Goal: Task Accomplishment & Management: Manage account settings

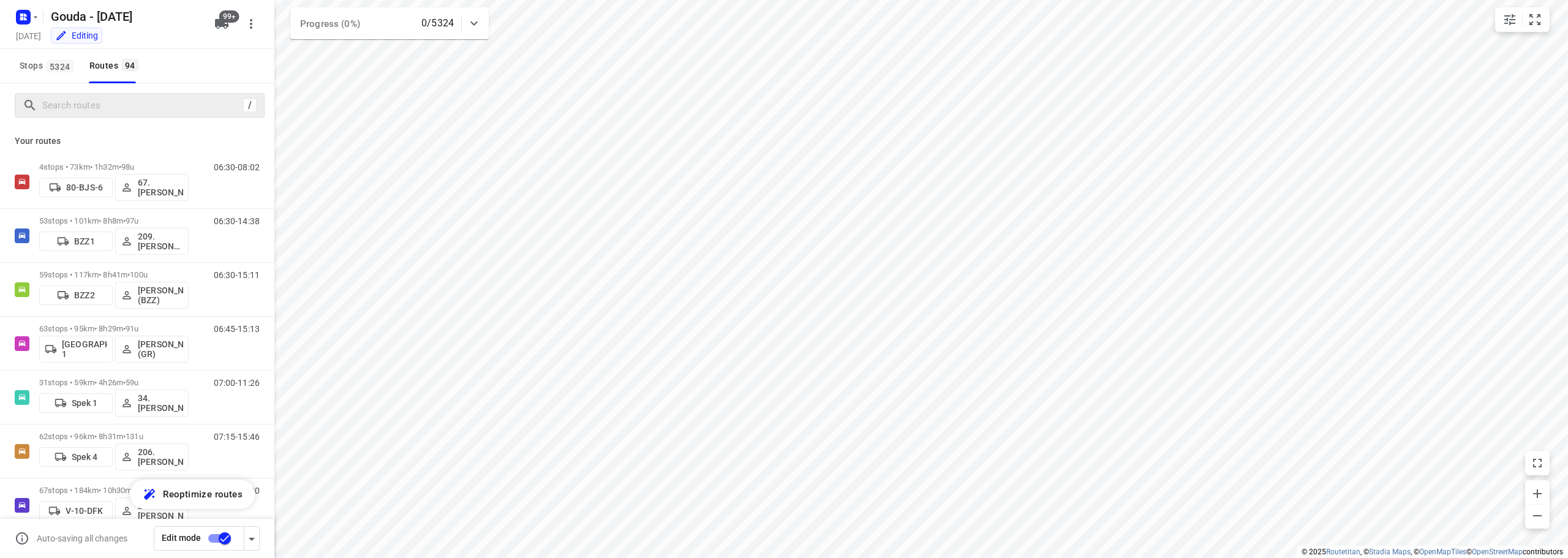
click at [117, 117] on div "/" at bounding box center [140, 105] width 250 height 24
click at [167, 104] on input "Search routes" at bounding box center [140, 106] width 196 height 19
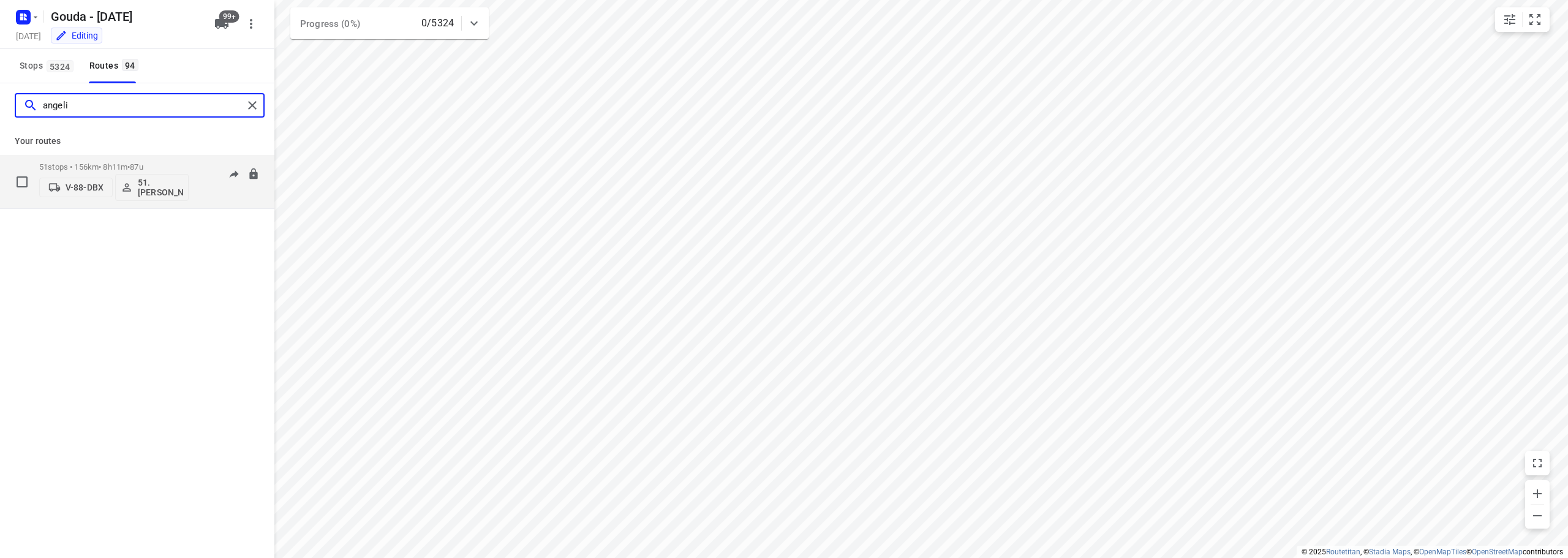
type input "angeli"
click at [146, 159] on div "51 stops • 156km • 8h11m • 87u V-88-DBX 51.Angelique Langerak" at bounding box center [113, 182] width 149 height 51
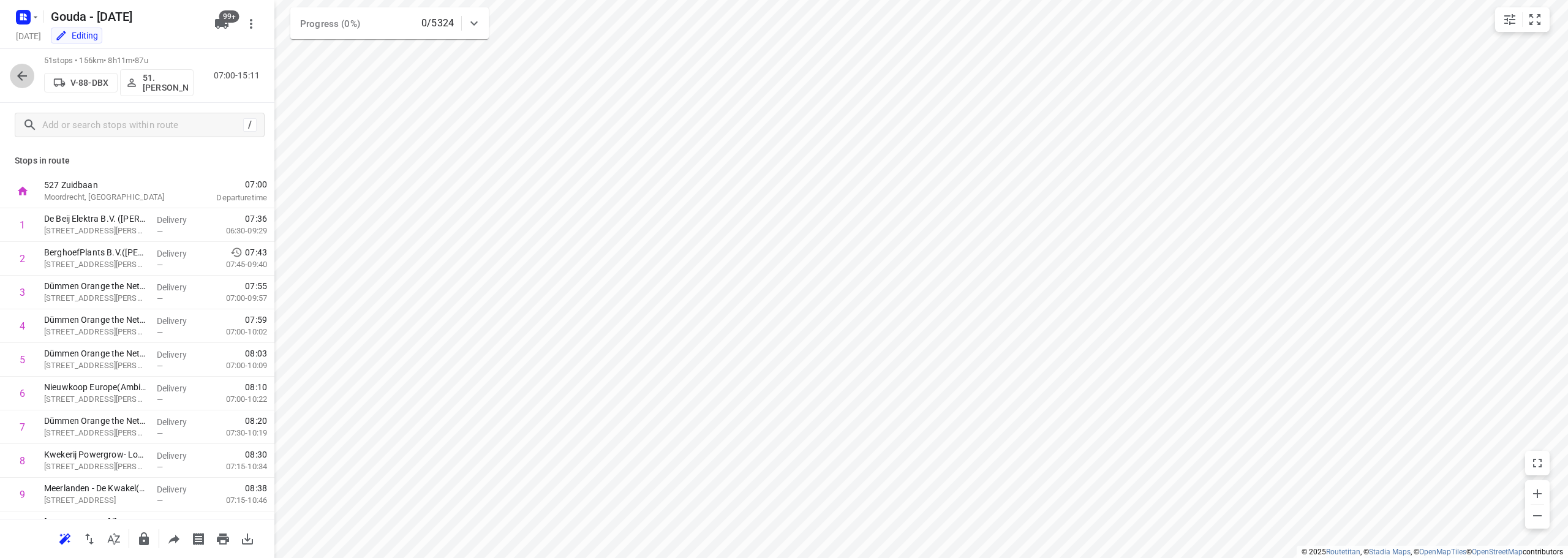
click at [20, 71] on icon "button" at bounding box center [22, 76] width 15 height 15
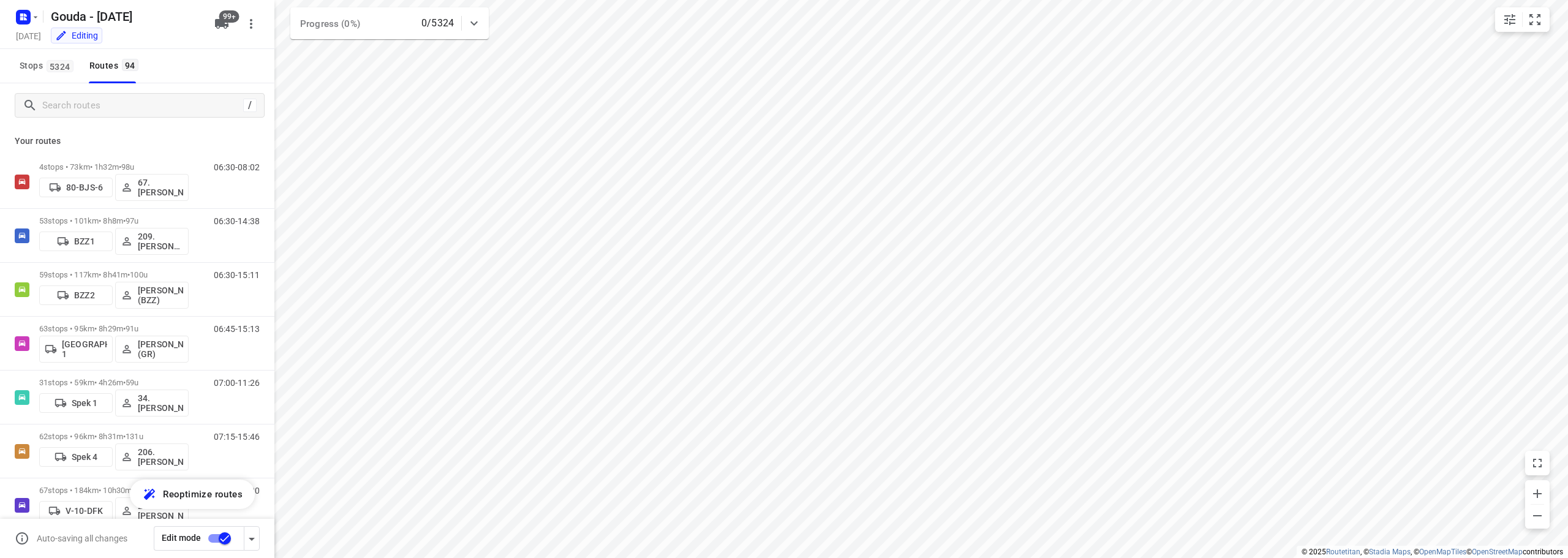
click at [221, 533] on input "checkbox" at bounding box center [224, 538] width 70 height 23
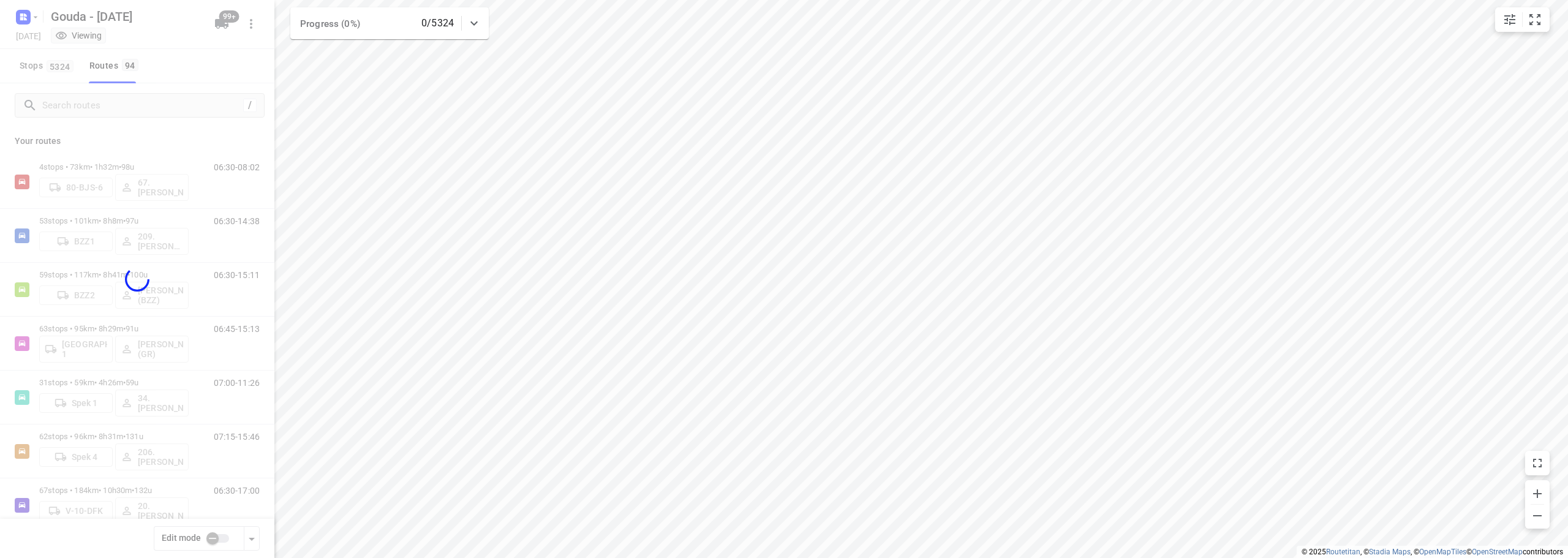
checkbox input "false"
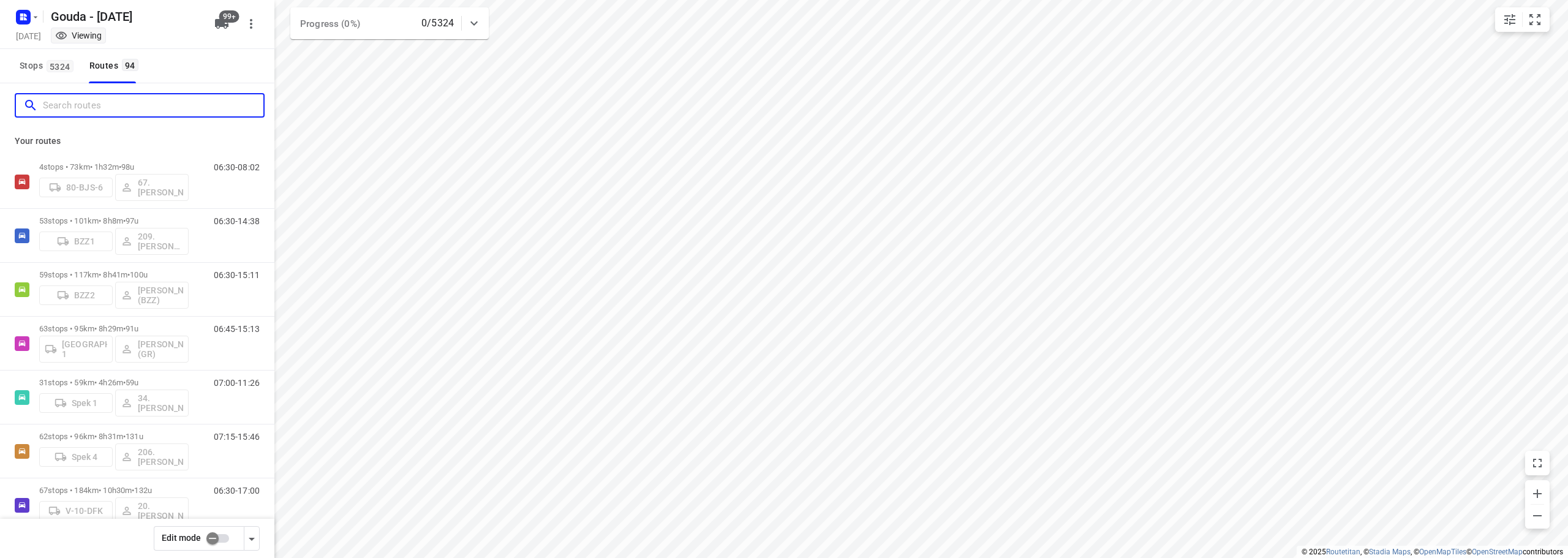
click at [84, 98] on input "Search routes" at bounding box center [153, 106] width 221 height 19
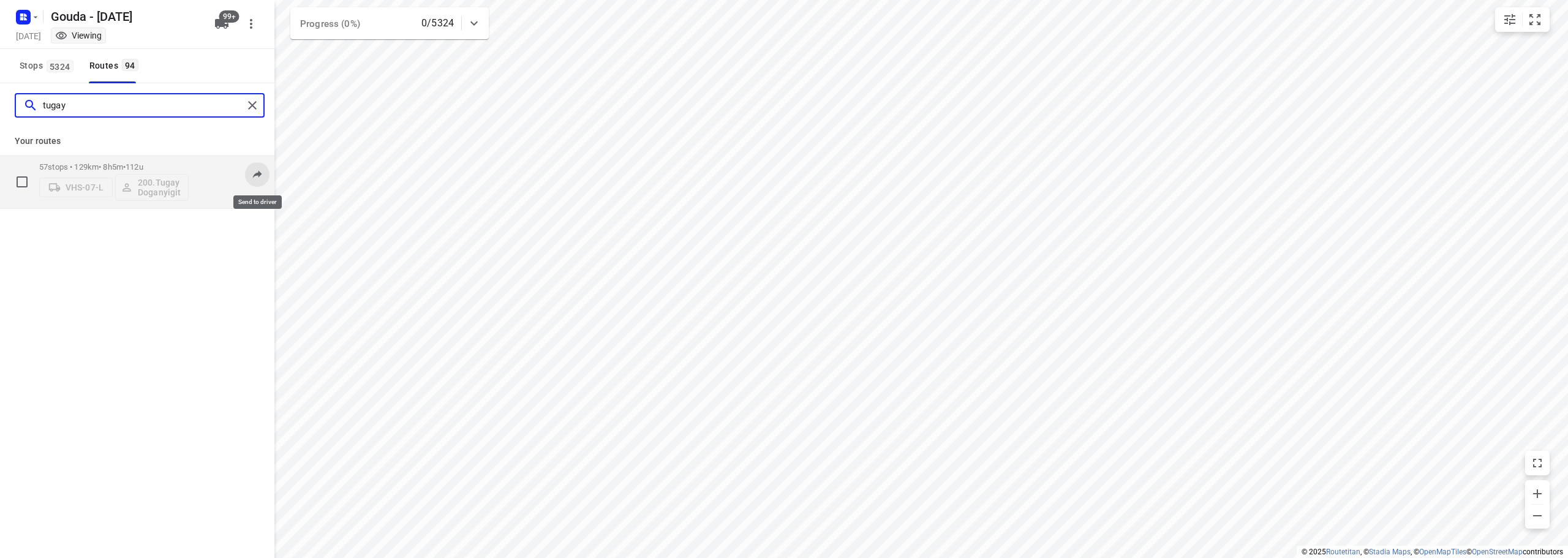
type input "tugay"
click at [251, 174] on icon at bounding box center [257, 173] width 12 height 12
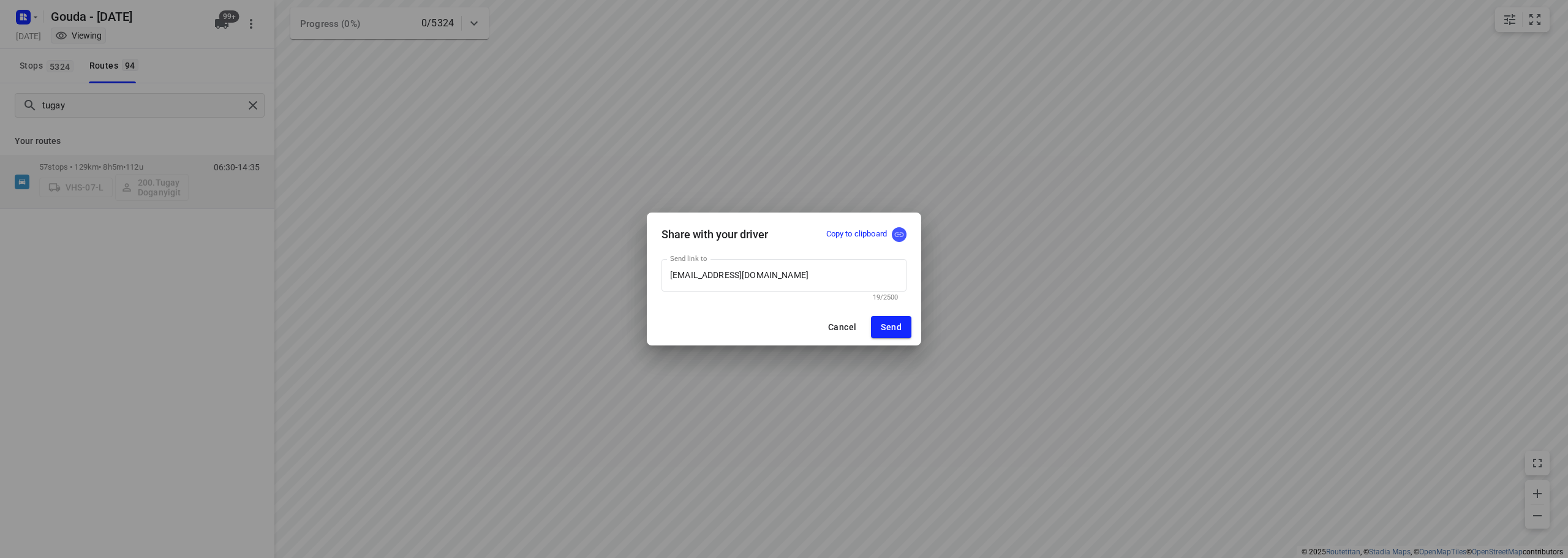
click at [899, 230] on icon "button" at bounding box center [899, 235] width 11 height 11
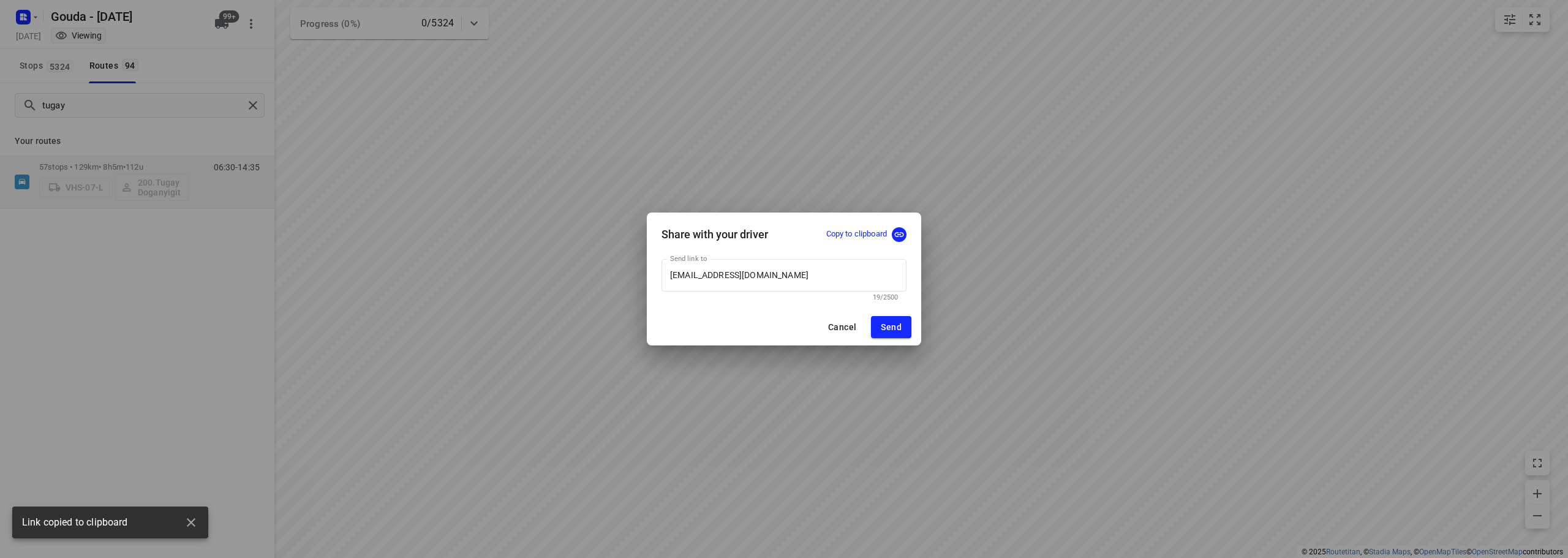
click at [835, 328] on span "Cancel" at bounding box center [841, 327] width 28 height 10
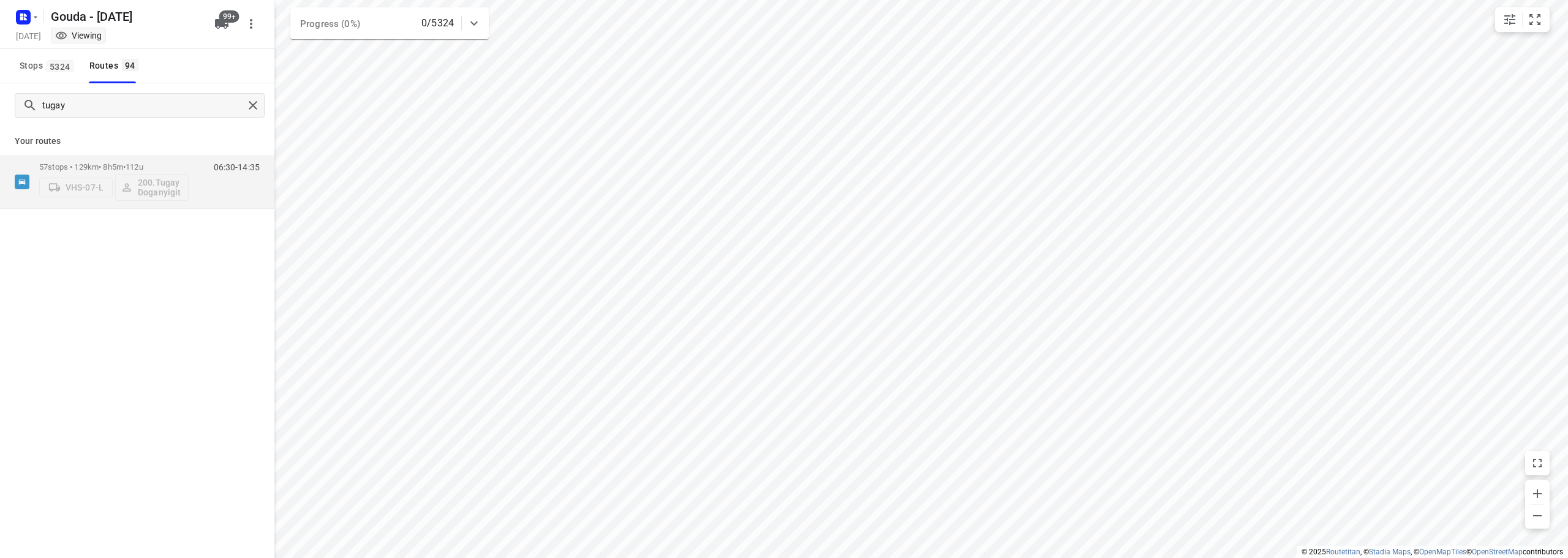
click at [224, 75] on div "Stops 5324 Routes 94" at bounding box center [137, 66] width 274 height 34
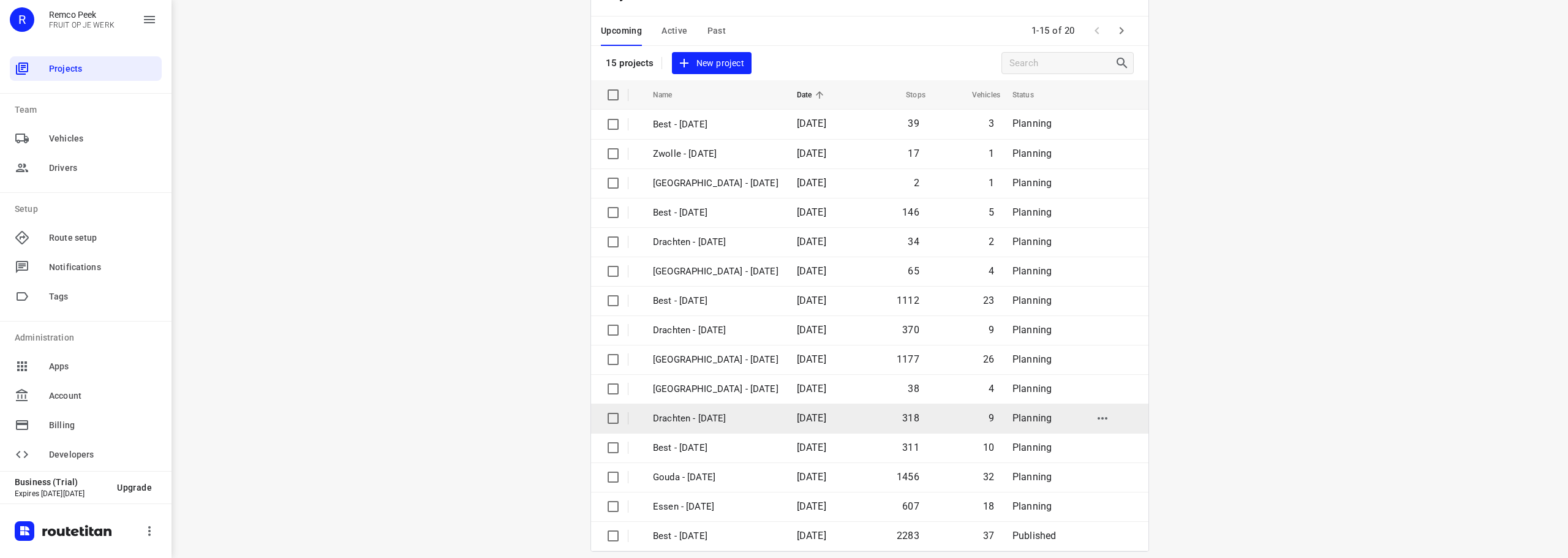
scroll to position [61, 0]
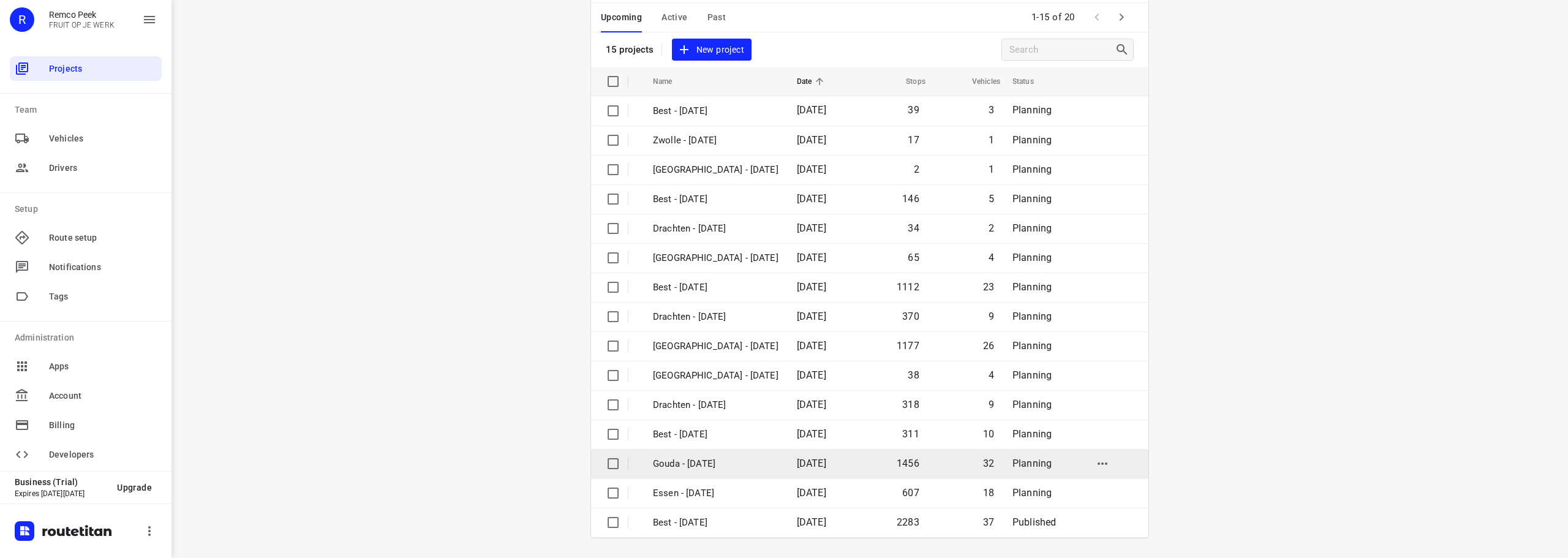
click at [681, 467] on p "Gouda - [DATE]" at bounding box center [714, 463] width 125 height 14
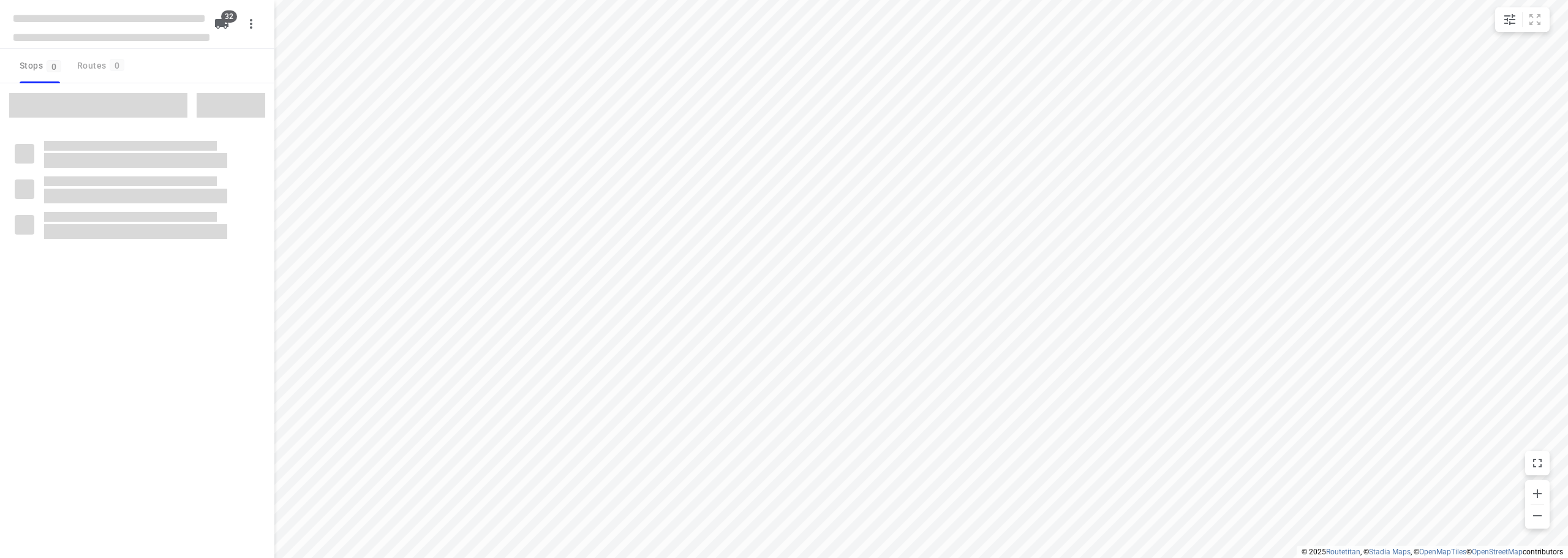
checkbox input "true"
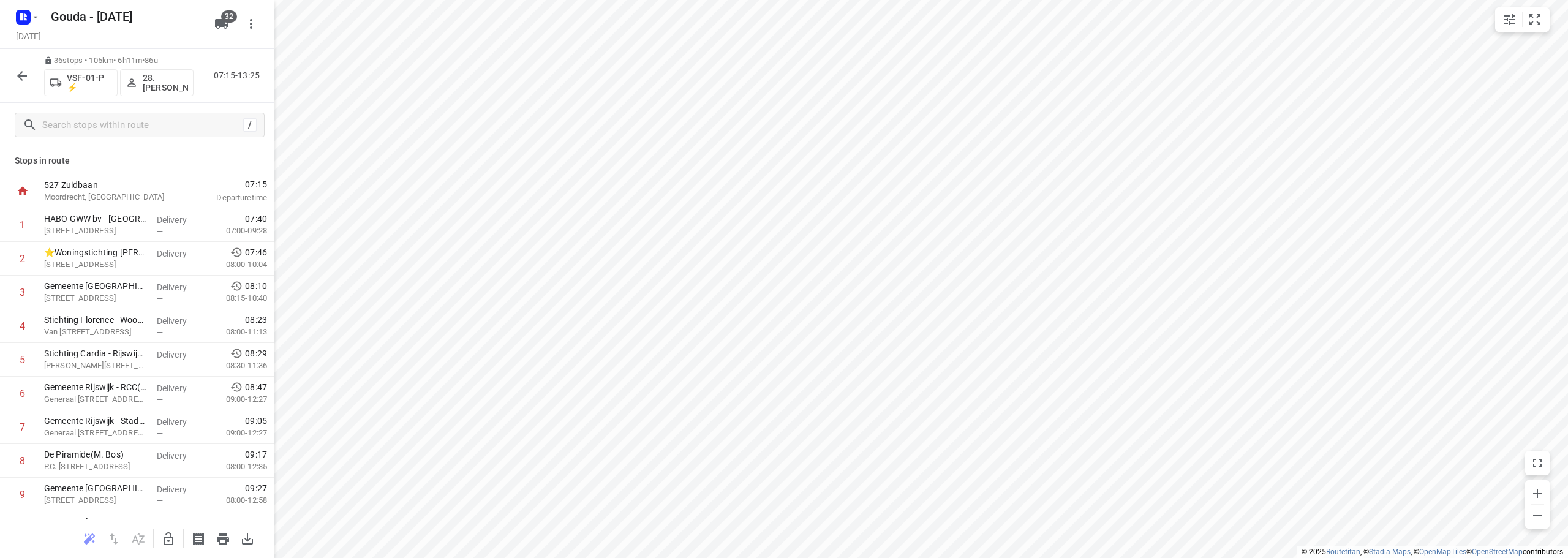
scroll to position [796, 0]
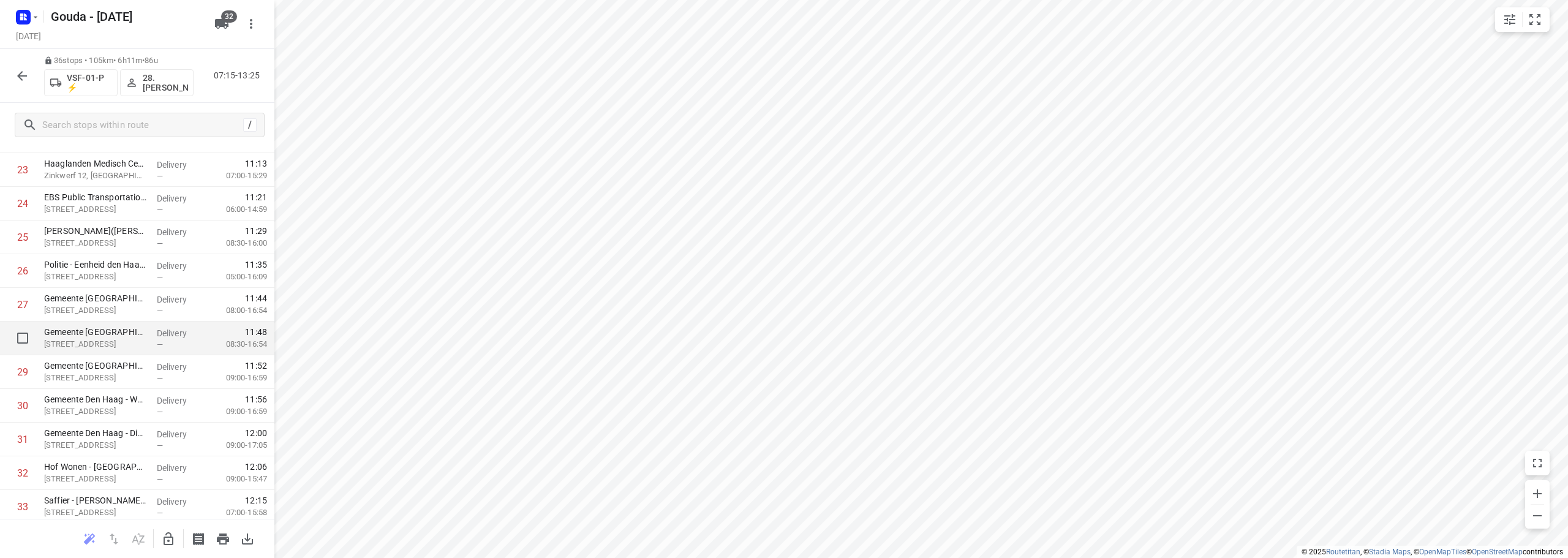
click at [95, 353] on div "Gemeente [GEOGRAPHIC_DATA] - 8e etage Blok C([DATE][PERSON_NAME]) [STREET_ADDRE…" at bounding box center [95, 338] width 113 height 33
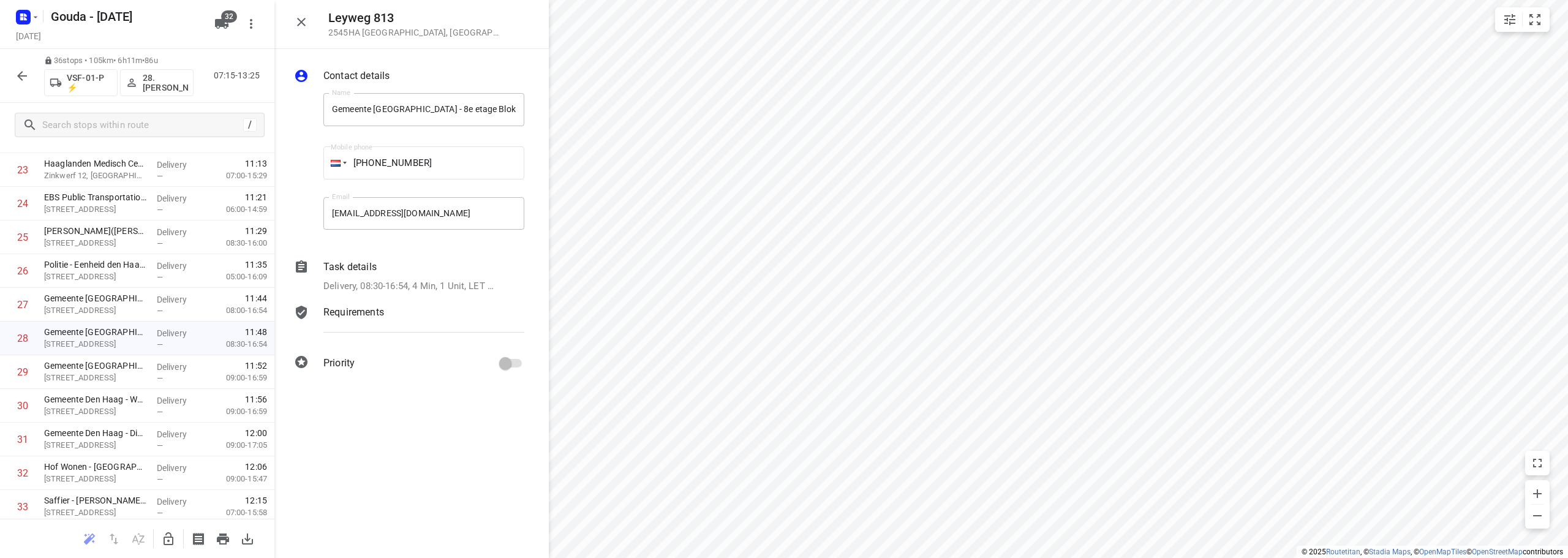
click at [458, 275] on div "Task details Delivery, 08:30-16:54, 4 Min, 1 Unit, LET OP, INTERNE VERHUIZING!!…" at bounding box center [424, 277] width 206 height 39
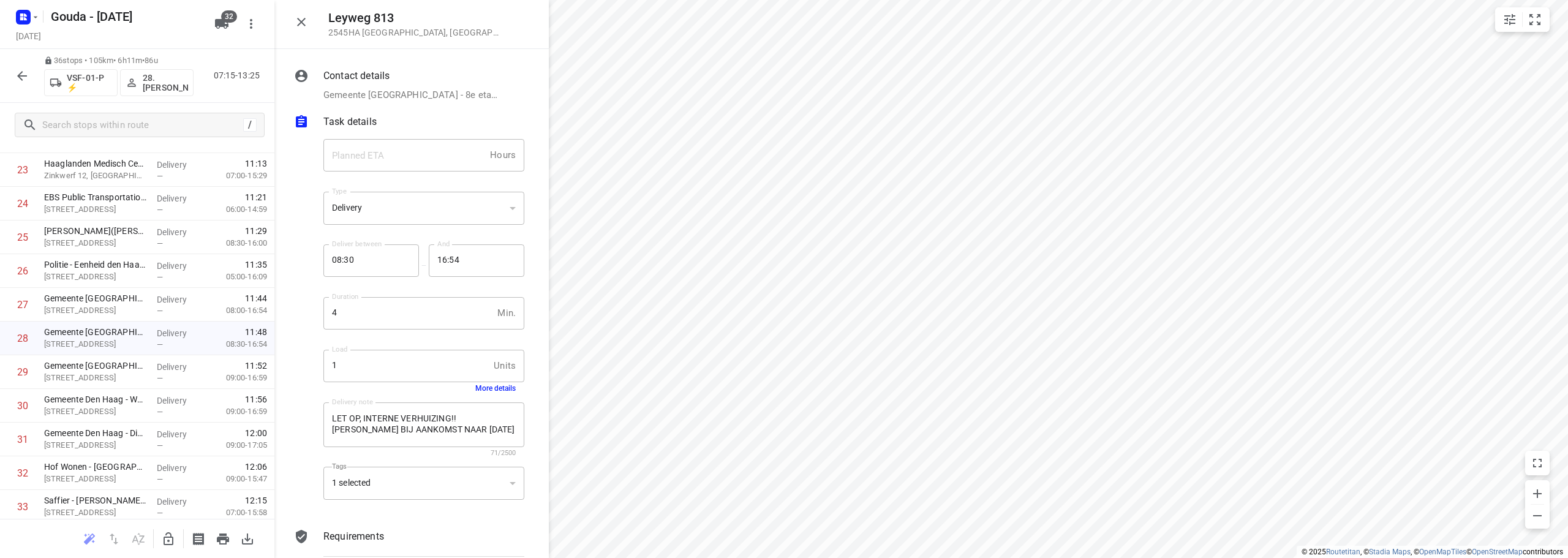
click at [375, 127] on p "Task details" at bounding box center [349, 122] width 53 height 15
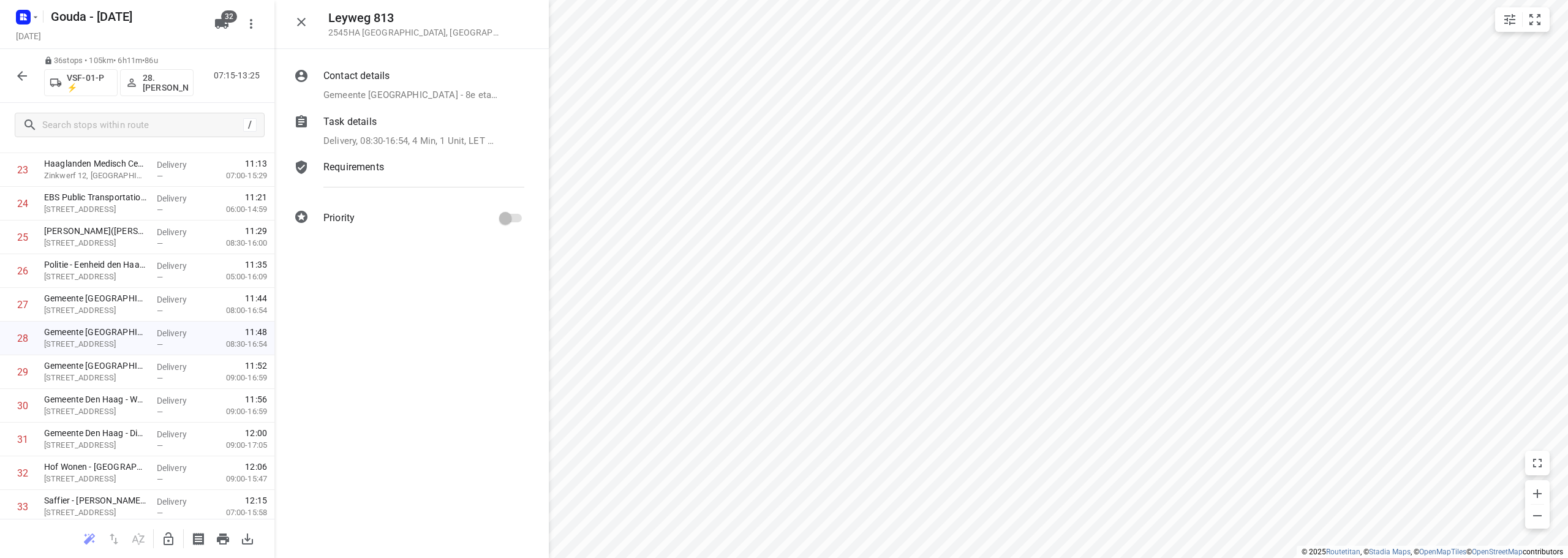
click at [393, 172] on div "Requirements" at bounding box center [424, 167] width 201 height 15
click at [369, 222] on p "Signature" at bounding box center [367, 219] width 39 height 18
click at [317, 222] on div at bounding box center [307, 231] width 30 height 113
click at [332, 222] on label "Signature" at bounding box center [353, 222] width 69 height 25
click at [332, 225] on label "Signature" at bounding box center [353, 222] width 69 height 25
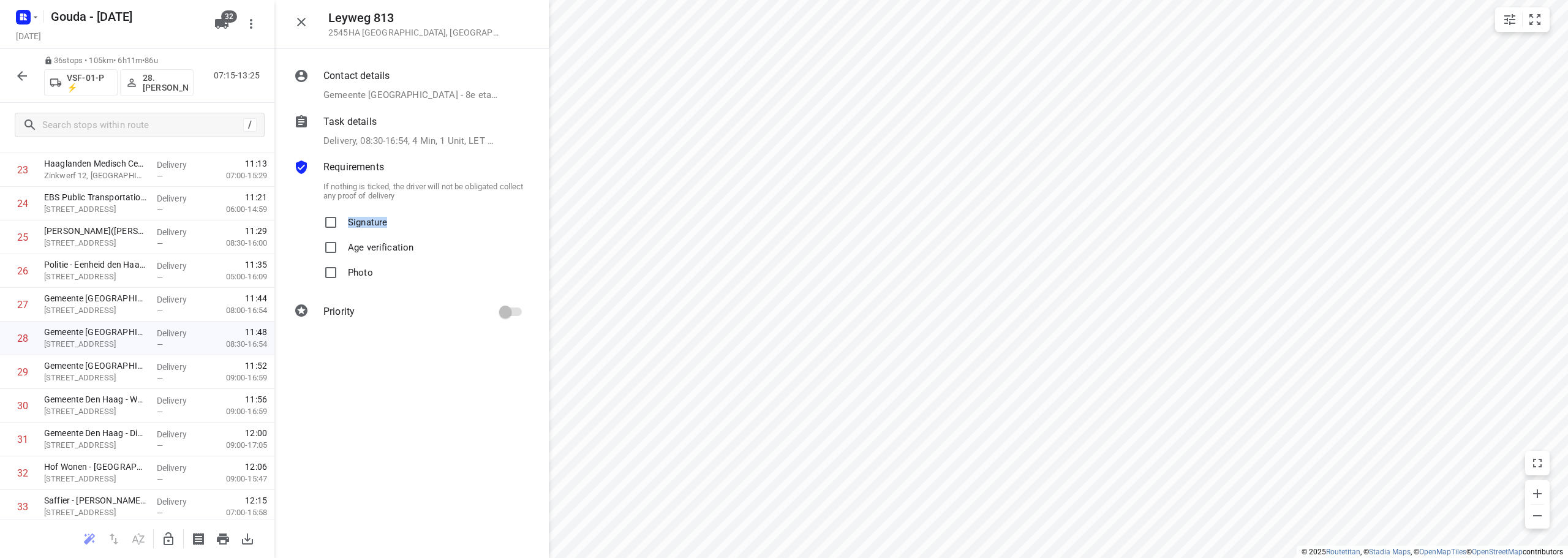
click at [332, 225] on label "Signature" at bounding box center [353, 222] width 69 height 25
click at [157, 546] on div at bounding box center [169, 539] width 24 height 24
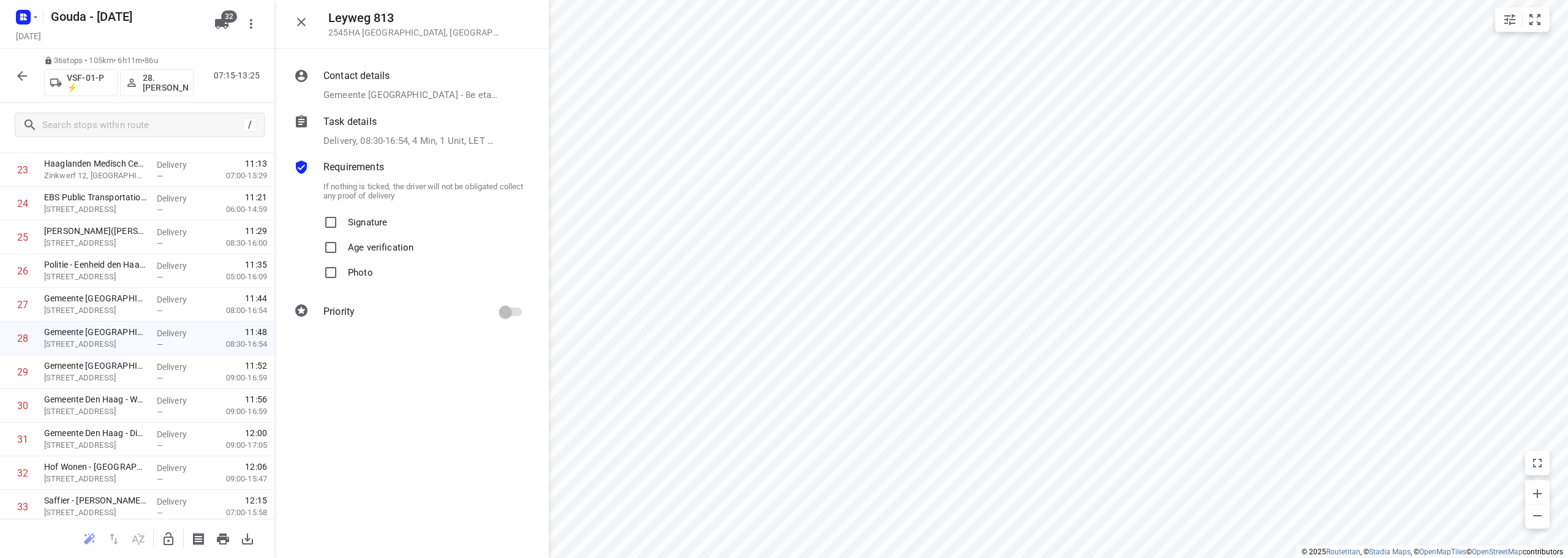
click at [172, 542] on icon "button" at bounding box center [168, 539] width 10 height 13
click at [330, 231] on input "Signature" at bounding box center [331, 229] width 24 height 24
checkbox input "true"
click at [522, 552] on div "Cancel Save" at bounding box center [411, 539] width 274 height 37
click at [522, 545] on button "Save" at bounding box center [519, 539] width 30 height 22
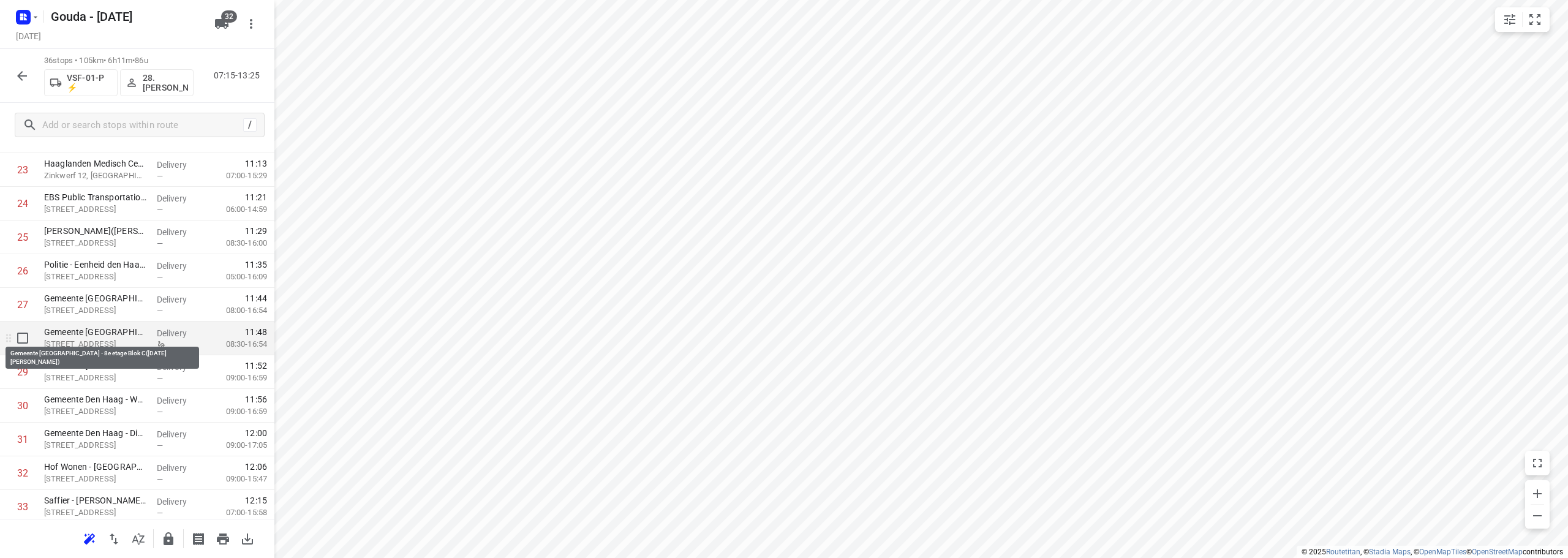
click at [83, 337] on p "Gemeente [GEOGRAPHIC_DATA] - 8e etage Blok C([DATE][PERSON_NAME])" at bounding box center [95, 332] width 103 height 12
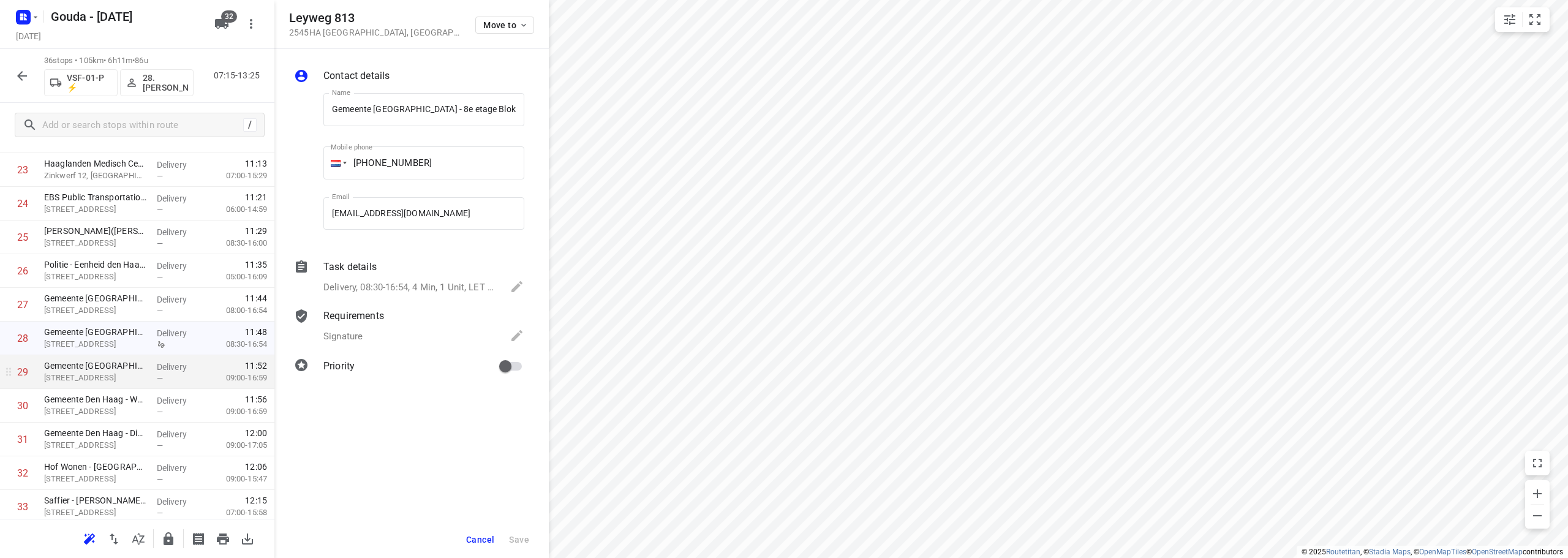
scroll to position [0, 52]
click at [387, 322] on div "Requirements" at bounding box center [424, 316] width 201 height 15
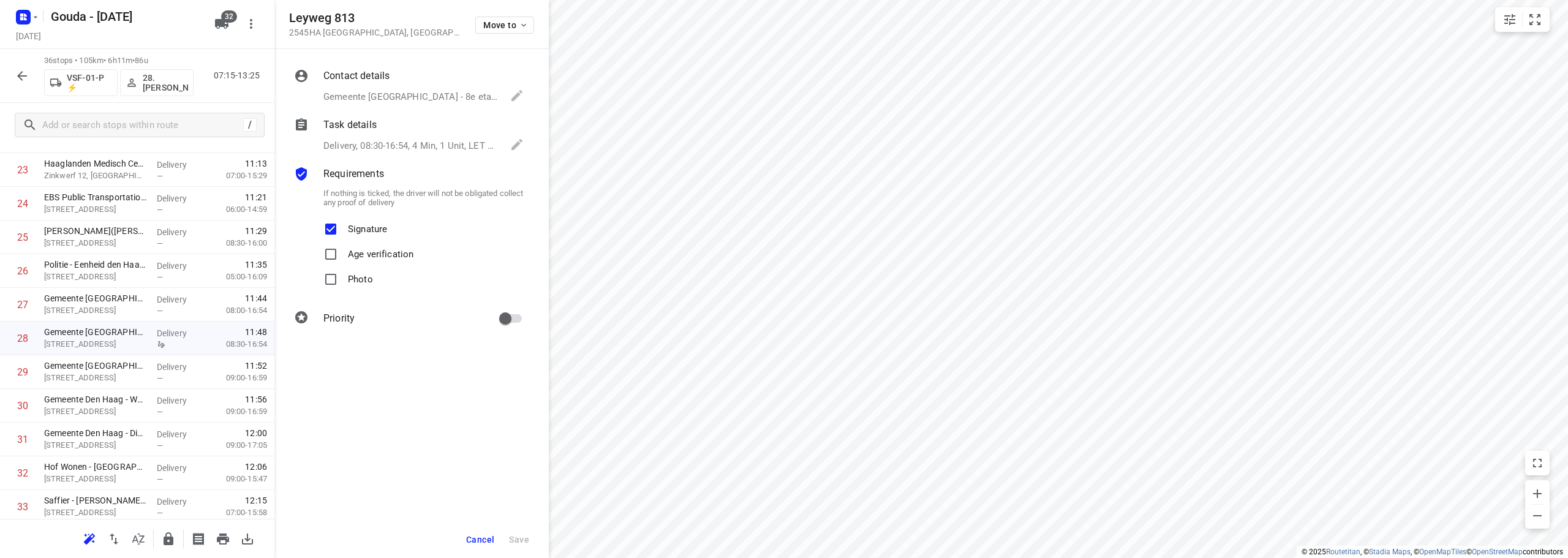
drag, startPoint x: 328, startPoint y: 228, endPoint x: 335, endPoint y: 230, distance: 7.3
click at [329, 227] on input "Signature" at bounding box center [331, 229] width 24 height 24
checkbox input "false"
click at [531, 544] on button "Save" at bounding box center [519, 539] width 30 height 22
click at [22, 77] on icon "button" at bounding box center [22, 76] width 15 height 15
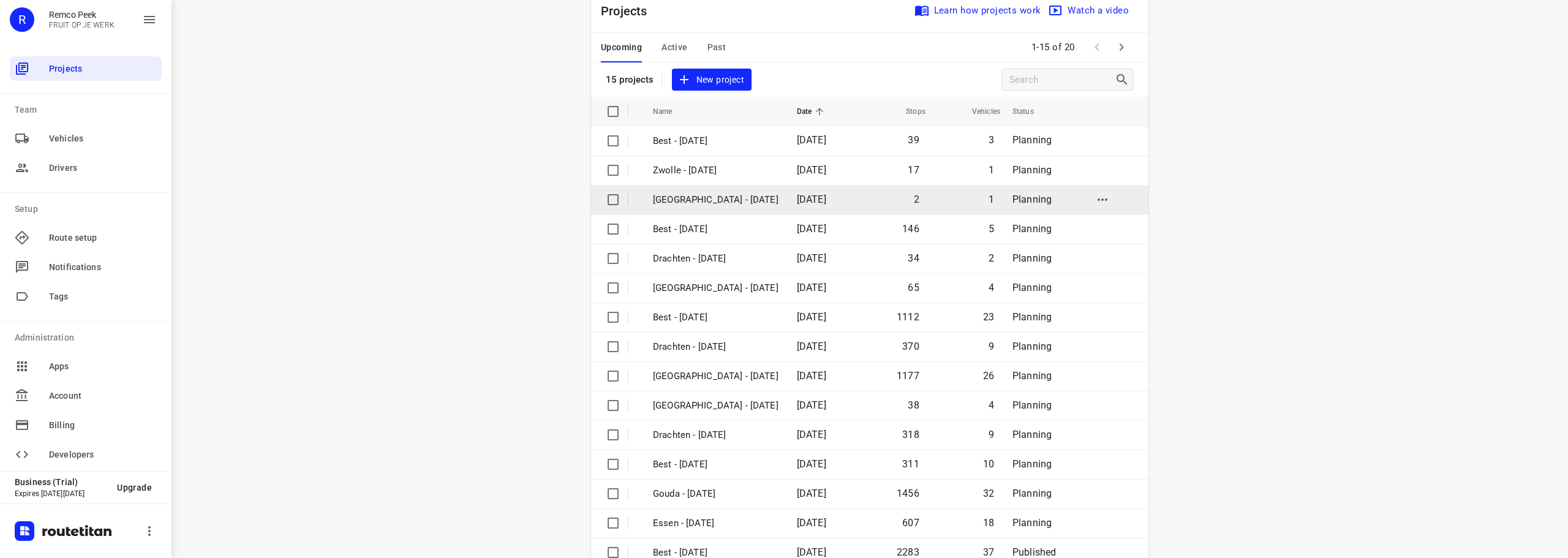
scroll to position [61, 0]
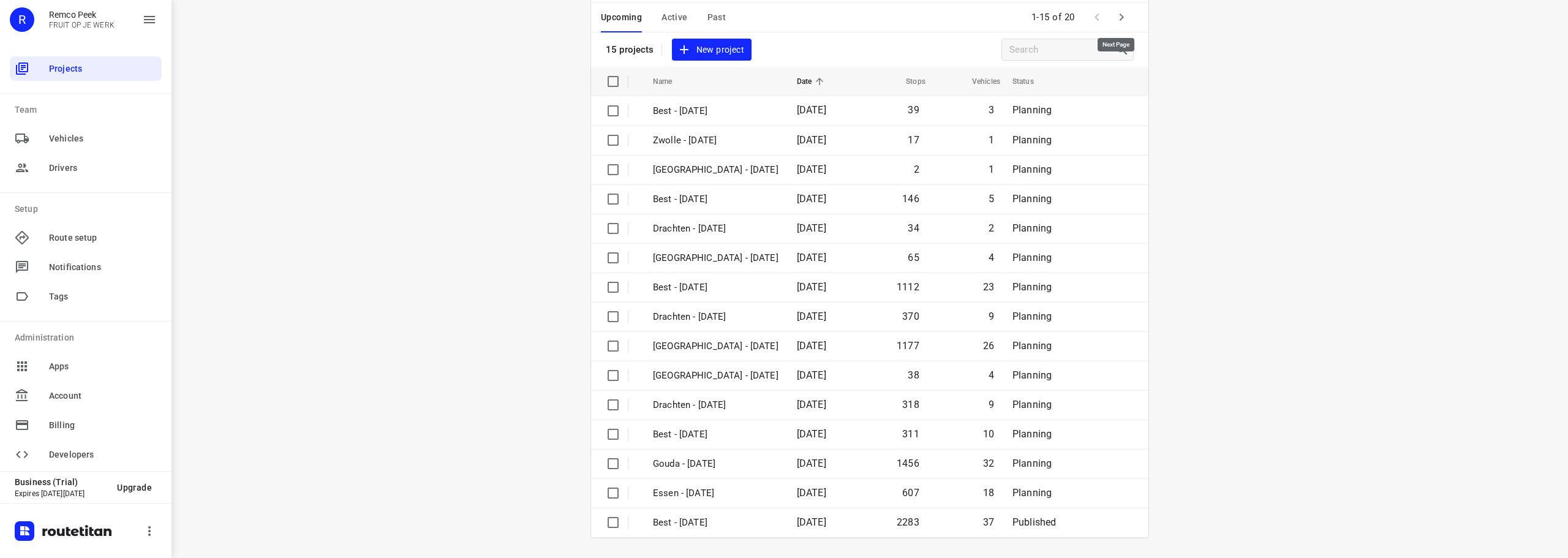
click at [1111, 6] on button "button" at bounding box center [1121, 17] width 24 height 24
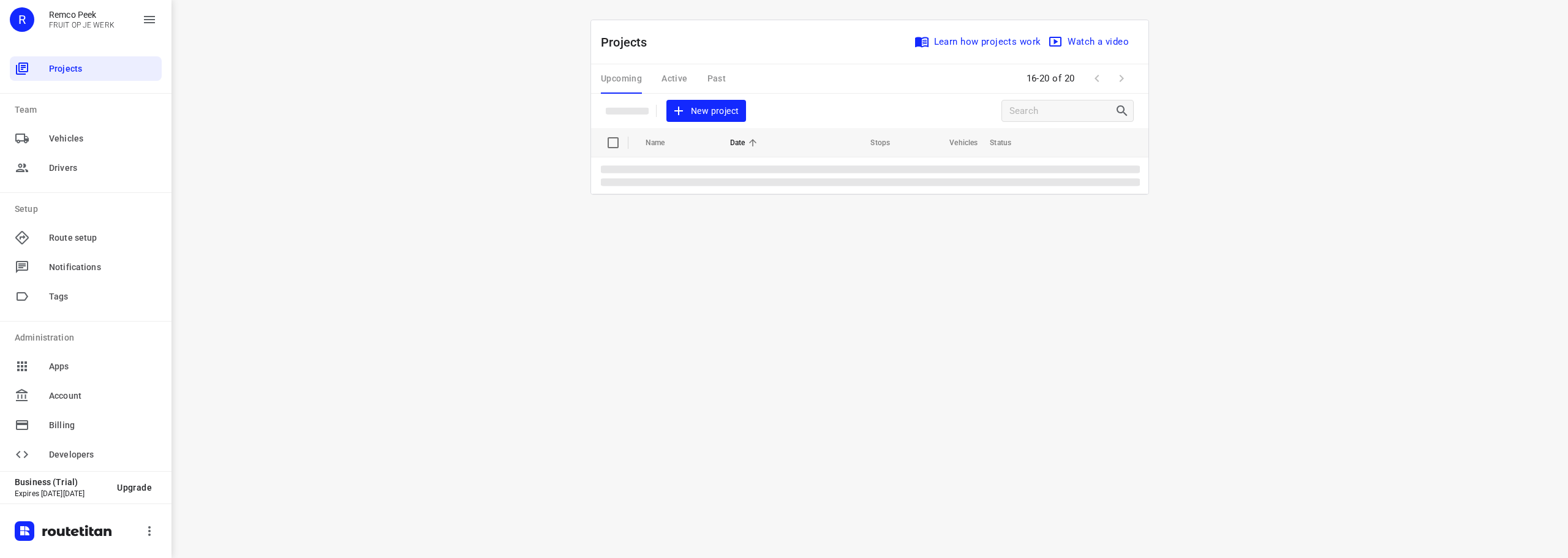
scroll to position [0, 0]
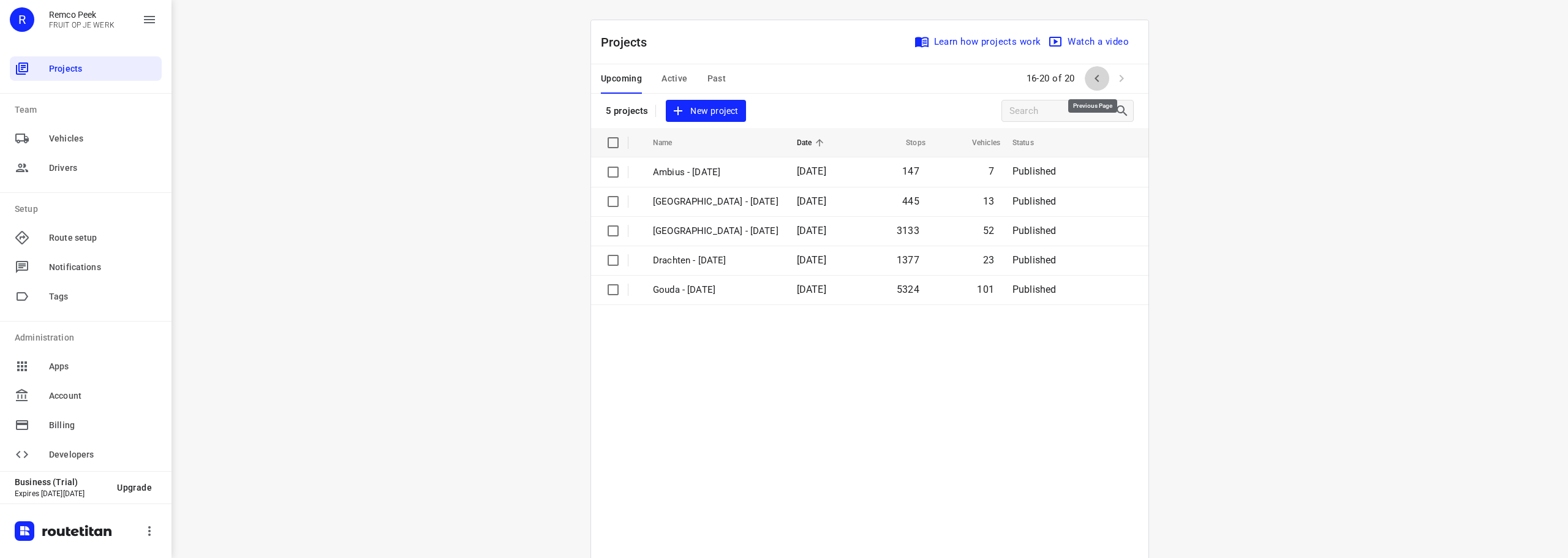
click at [1097, 87] on button "button" at bounding box center [1096, 78] width 24 height 24
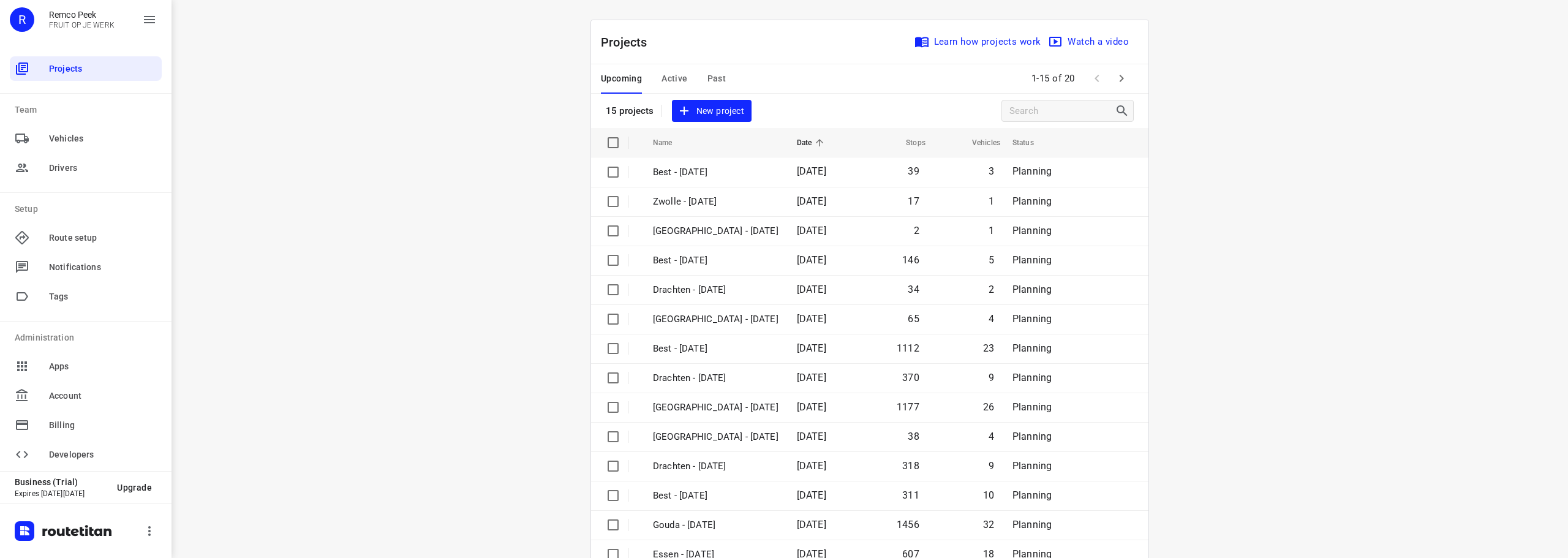
drag, startPoint x: 689, startPoint y: 78, endPoint x: 680, endPoint y: 77, distance: 9.1
click at [687, 77] on div "Upcoming Active Past" at bounding box center [673, 79] width 145 height 30
click at [678, 77] on span "Active" at bounding box center [675, 79] width 26 height 16
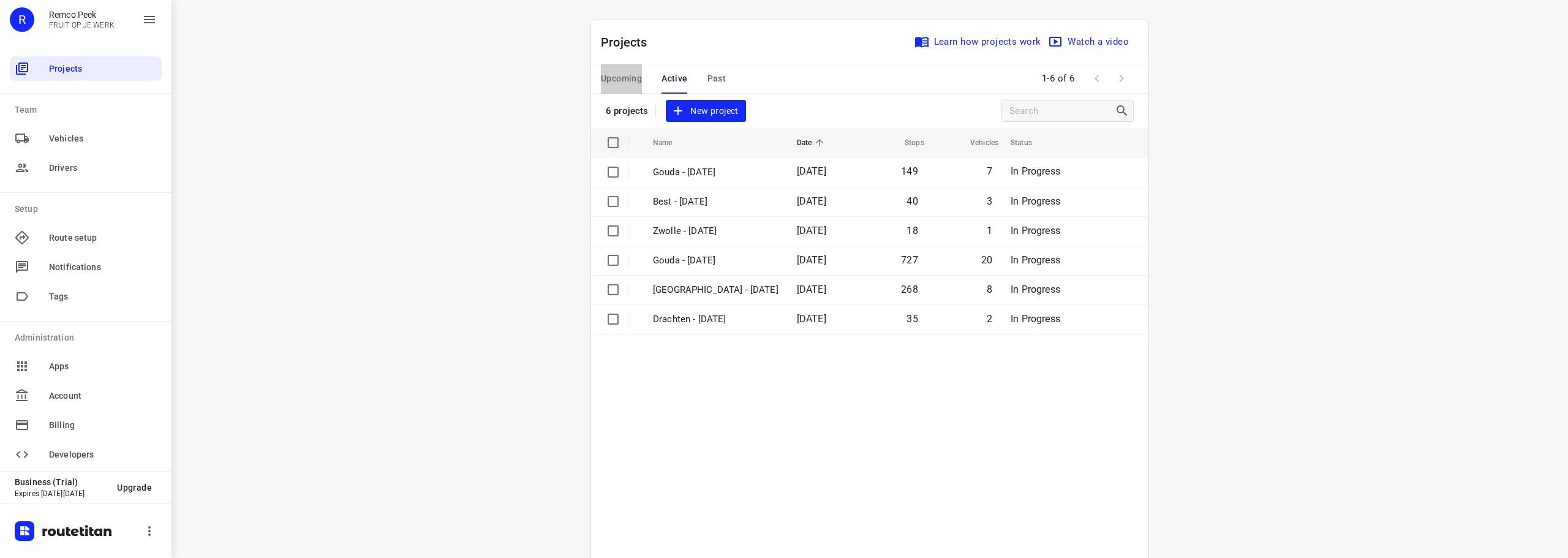
click at [624, 77] on span "Upcoming" at bounding box center [621, 79] width 41 height 16
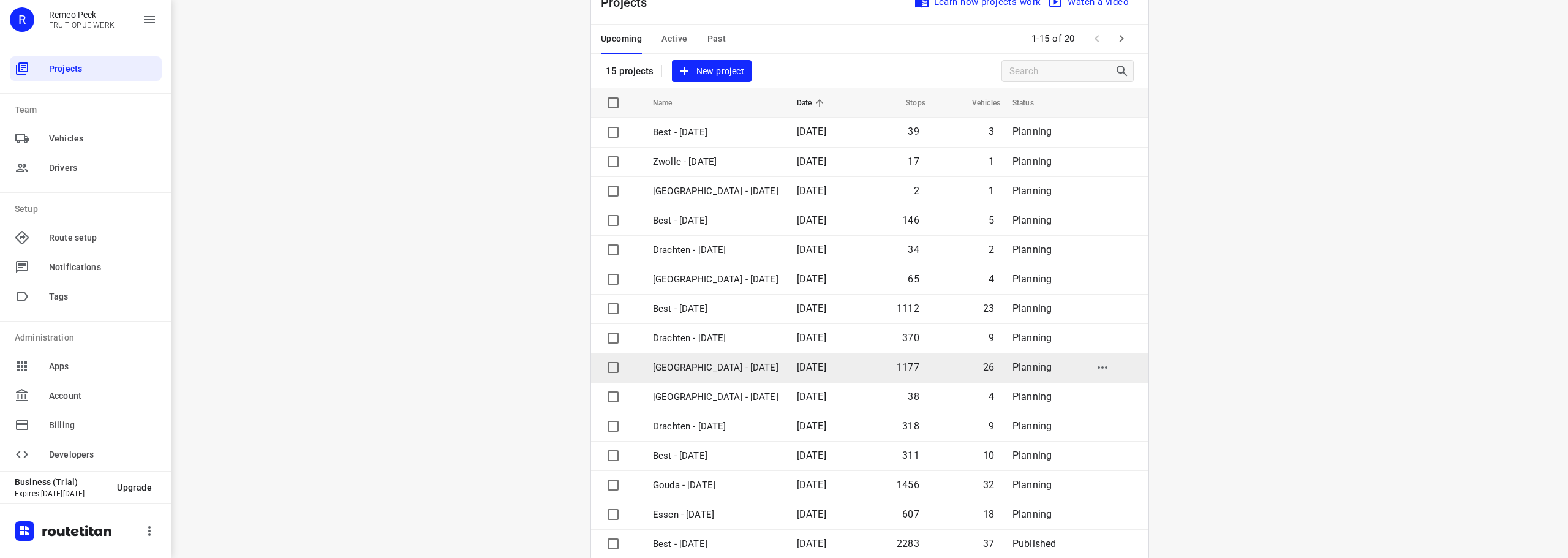
scroll to position [61, 0]
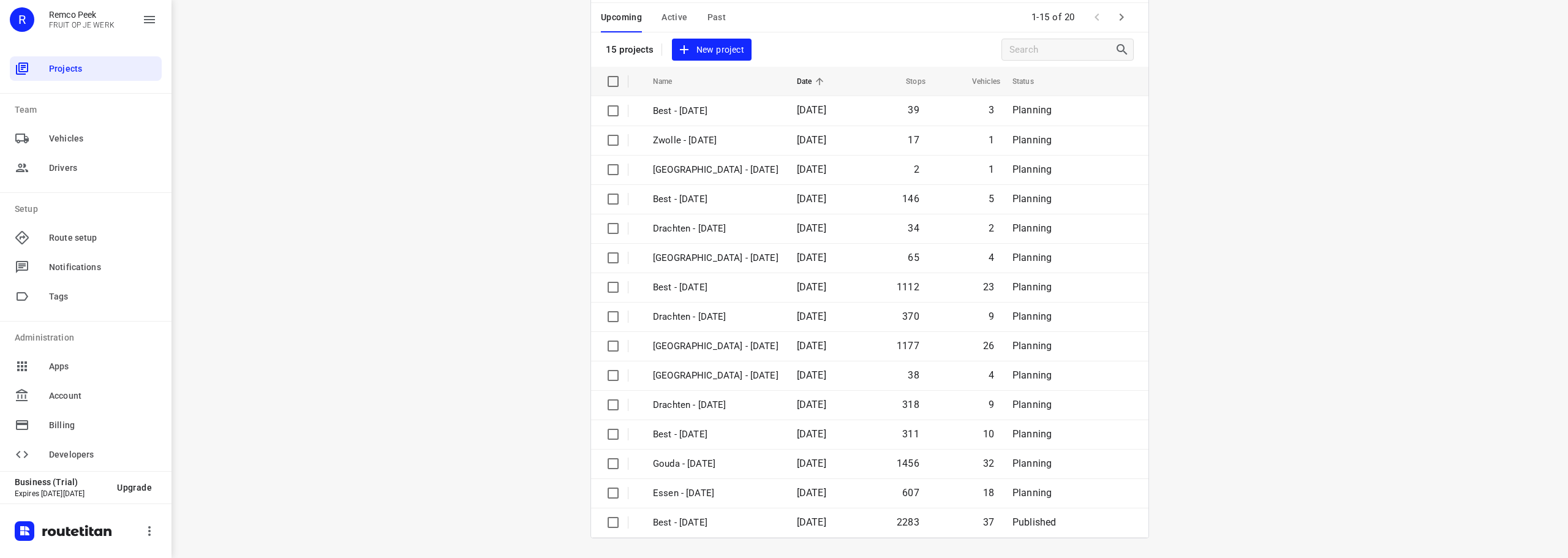
click at [1114, 17] on icon "button" at bounding box center [1121, 18] width 15 height 15
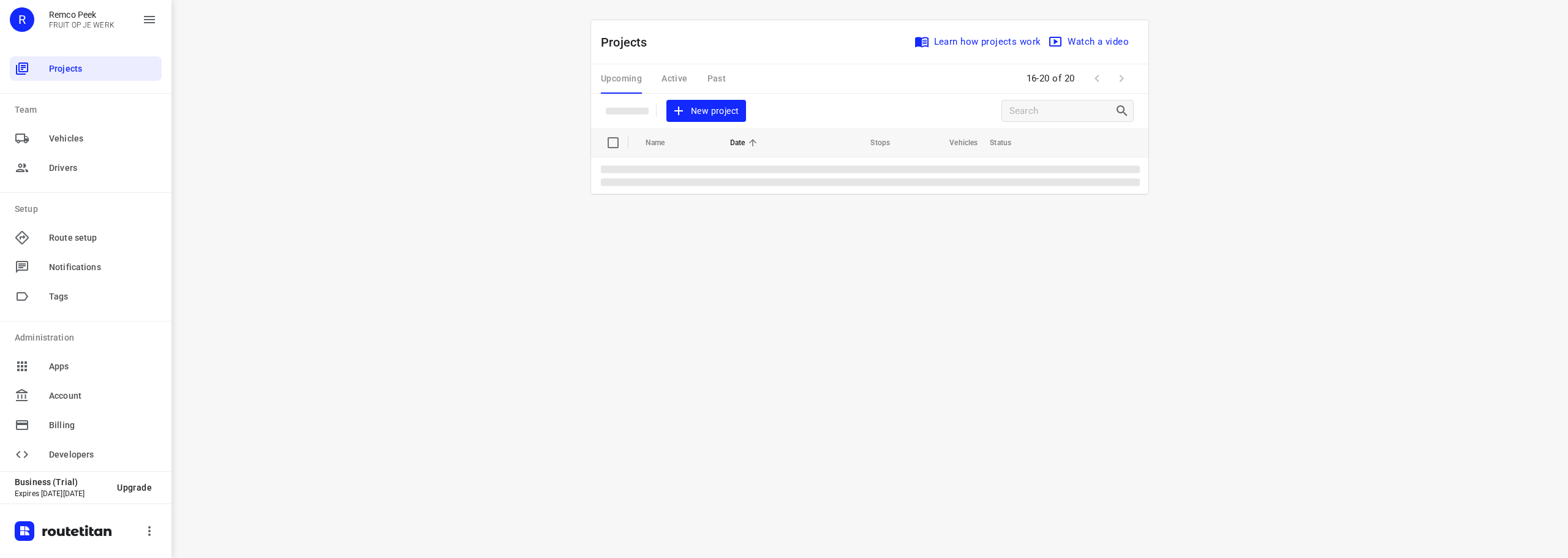
scroll to position [0, 0]
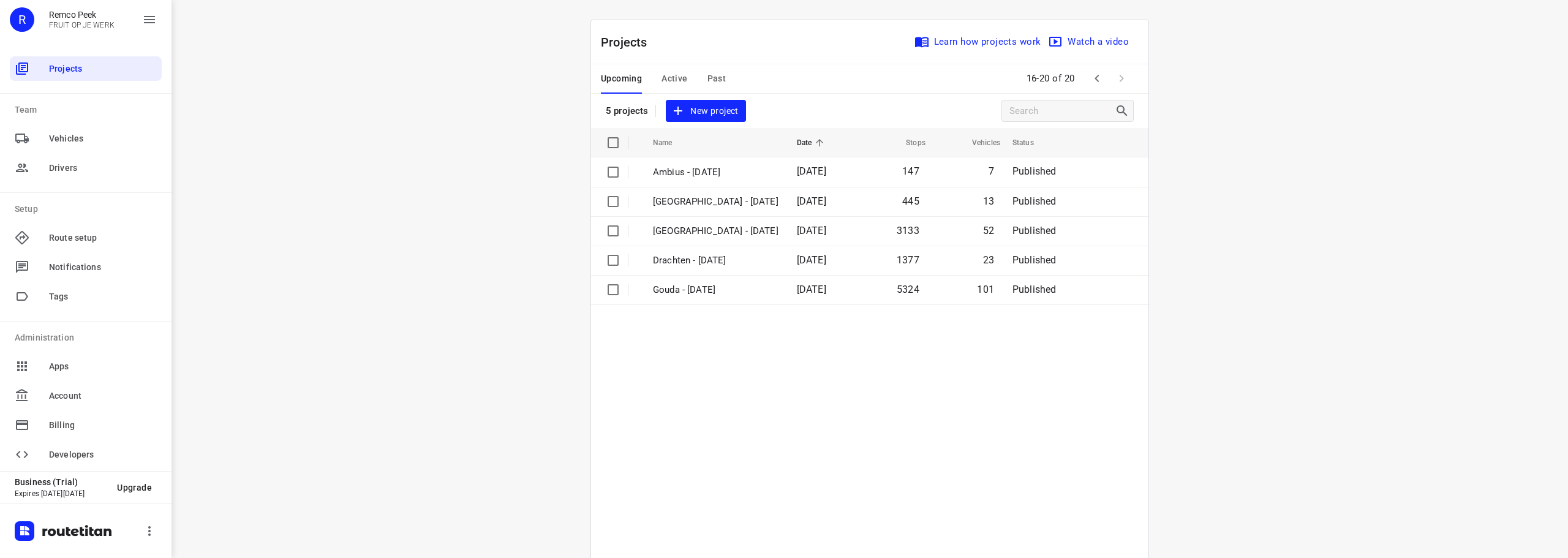
click at [477, 241] on div "i © 2025 Routetitan , © Stadia Maps , © OpenMapTiles © OpenStreetMap contributo…" at bounding box center [869, 279] width 1397 height 558
